Goal: Check status: Check status

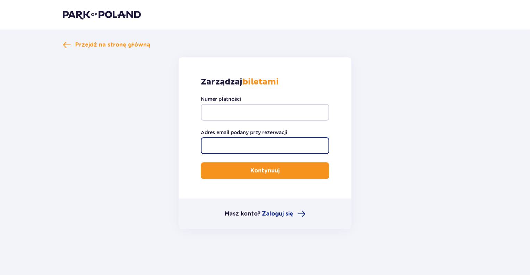
click at [312, 139] on input "Adres email podany przy rezerwacji" at bounding box center [265, 145] width 128 height 17
type input "madziazalewska@op.pl"
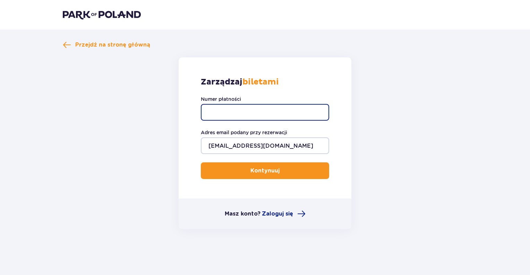
click at [255, 112] on input "Numer płatności" at bounding box center [265, 112] width 128 height 17
paste input "TR-VRC-JBBYAPX"
type input "TR-VRC-JBBYAPX"
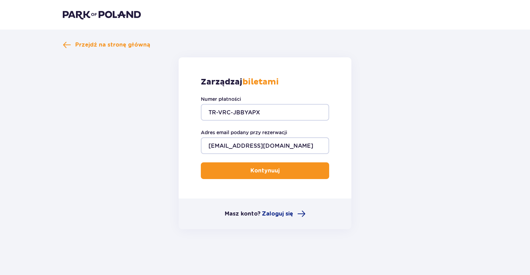
click at [283, 175] on button "Kontynuuj" at bounding box center [265, 170] width 128 height 17
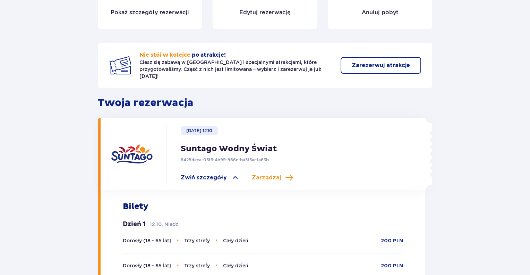
scroll to position [42, 0]
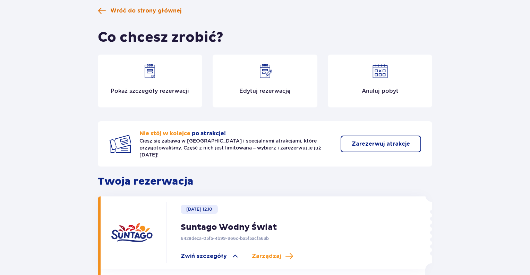
click at [149, 11] on span "Wróć do strony głównej" at bounding box center [145, 11] width 71 height 8
